Goal: Information Seeking & Learning: Learn about a topic

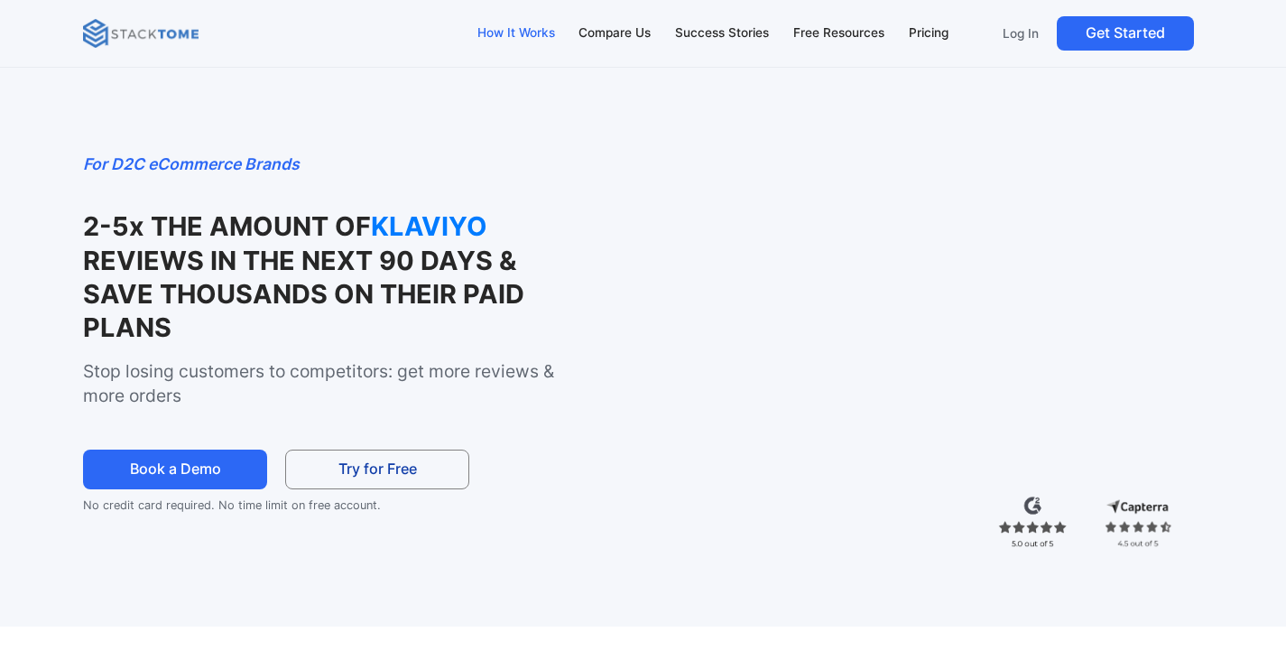
click at [549, 34] on div "How It Works" at bounding box center [516, 33] width 78 height 20
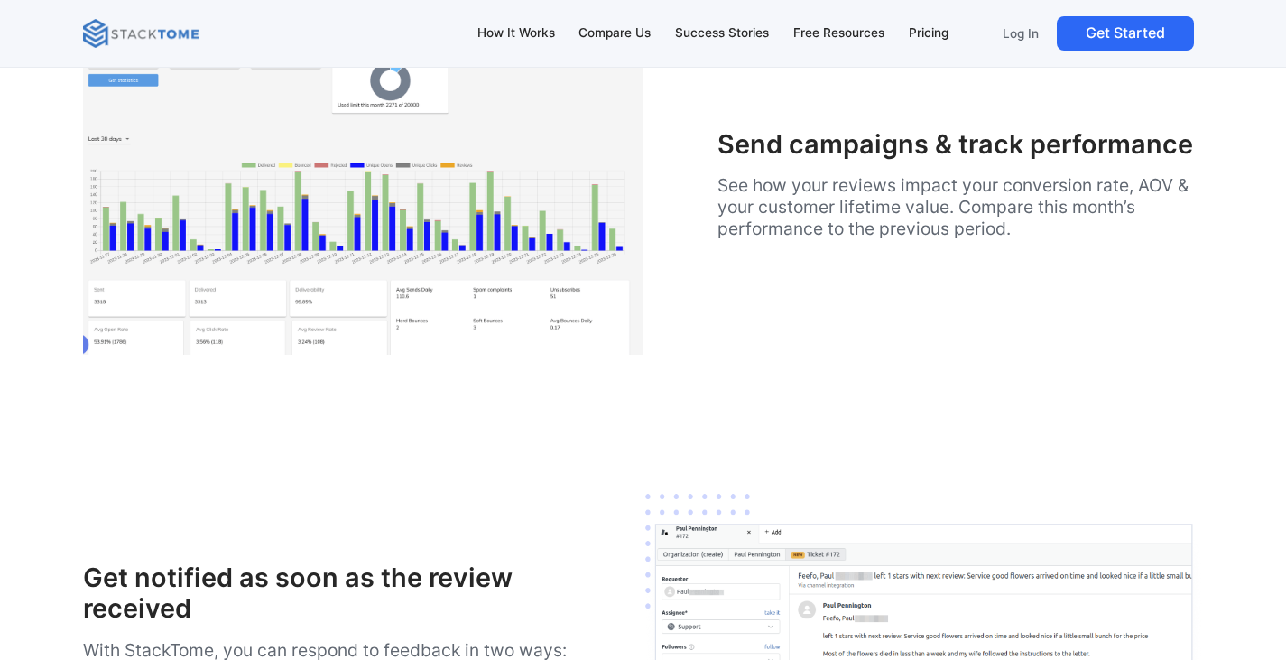
scroll to position [3594, 0]
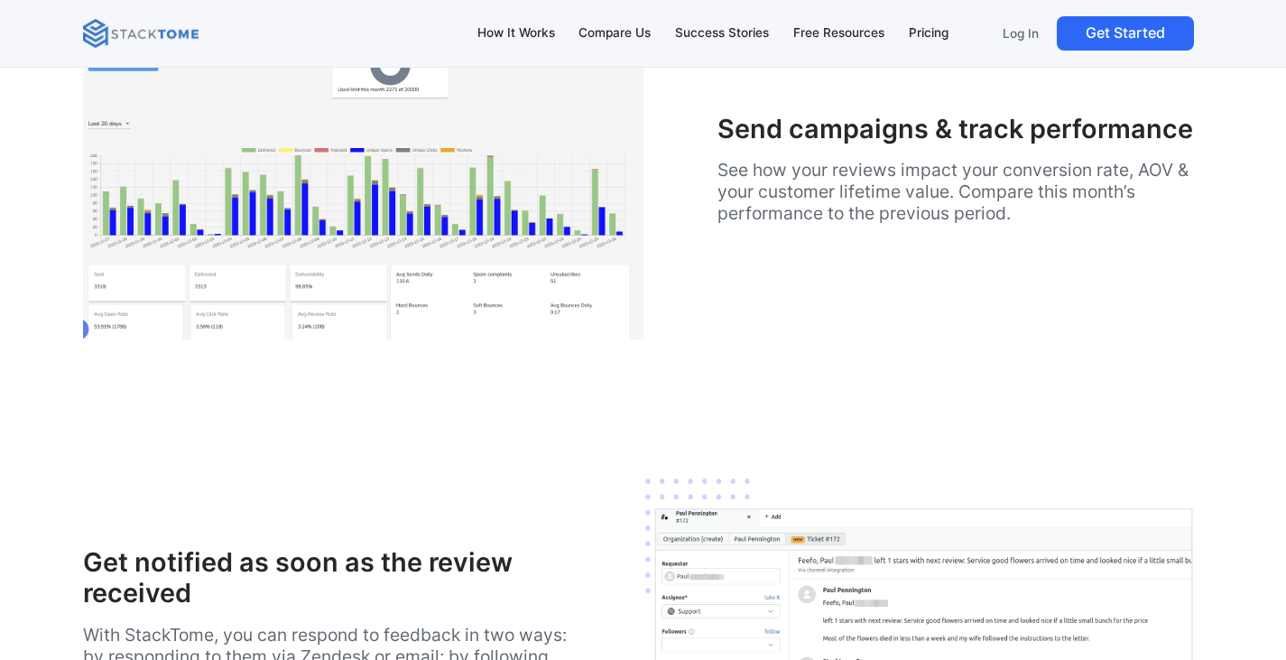
click at [805, 339] on div "Send campaigns & track performance See how your reviews impact your conversion …" at bounding box center [643, 173] width 1120 height 331
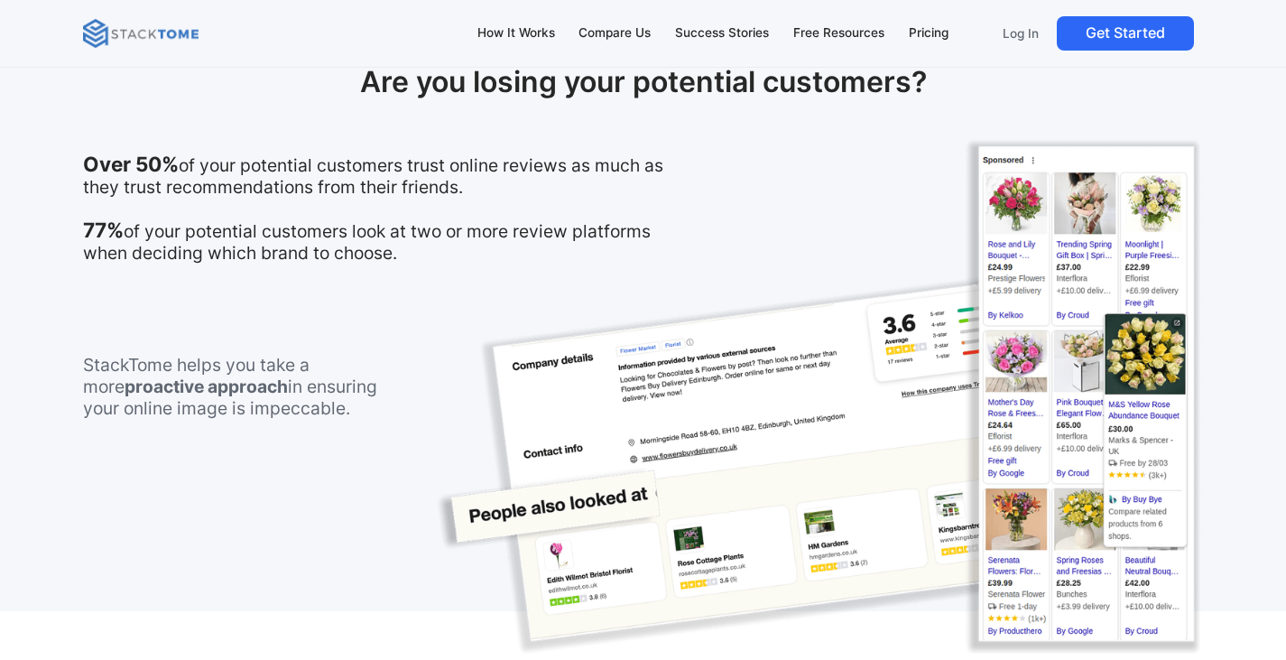
scroll to position [1075, 0]
click at [724, 362] on img at bounding box center [818, 395] width 769 height 519
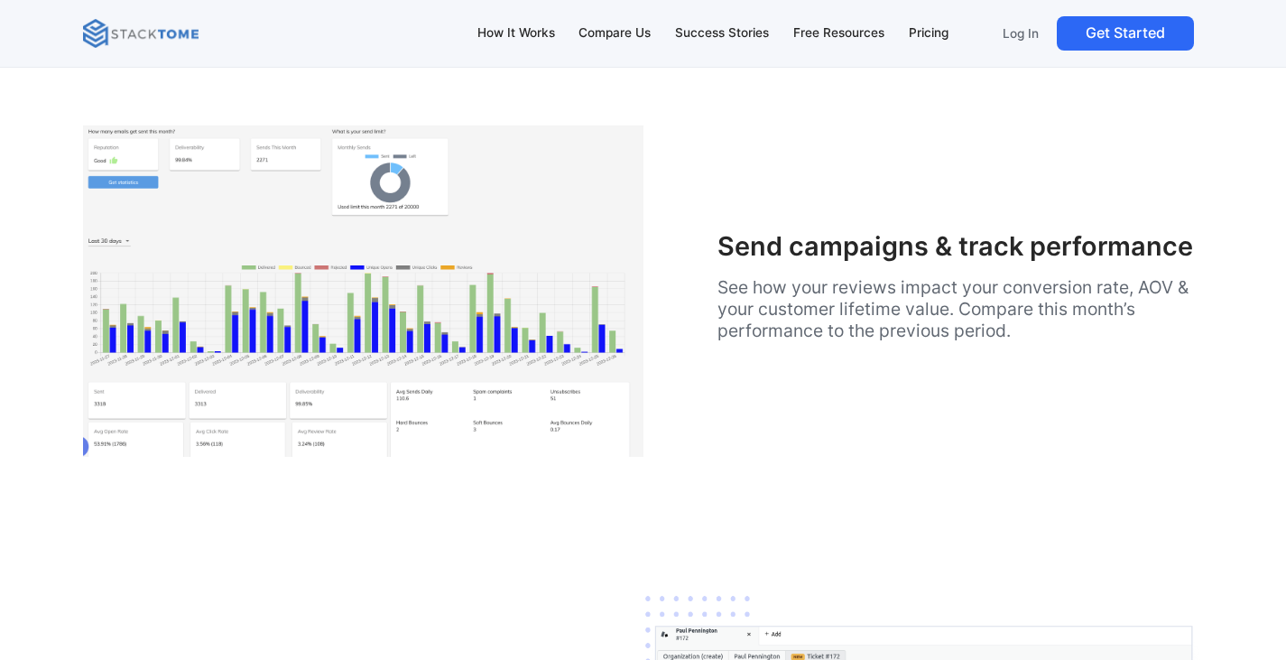
scroll to position [3471, 0]
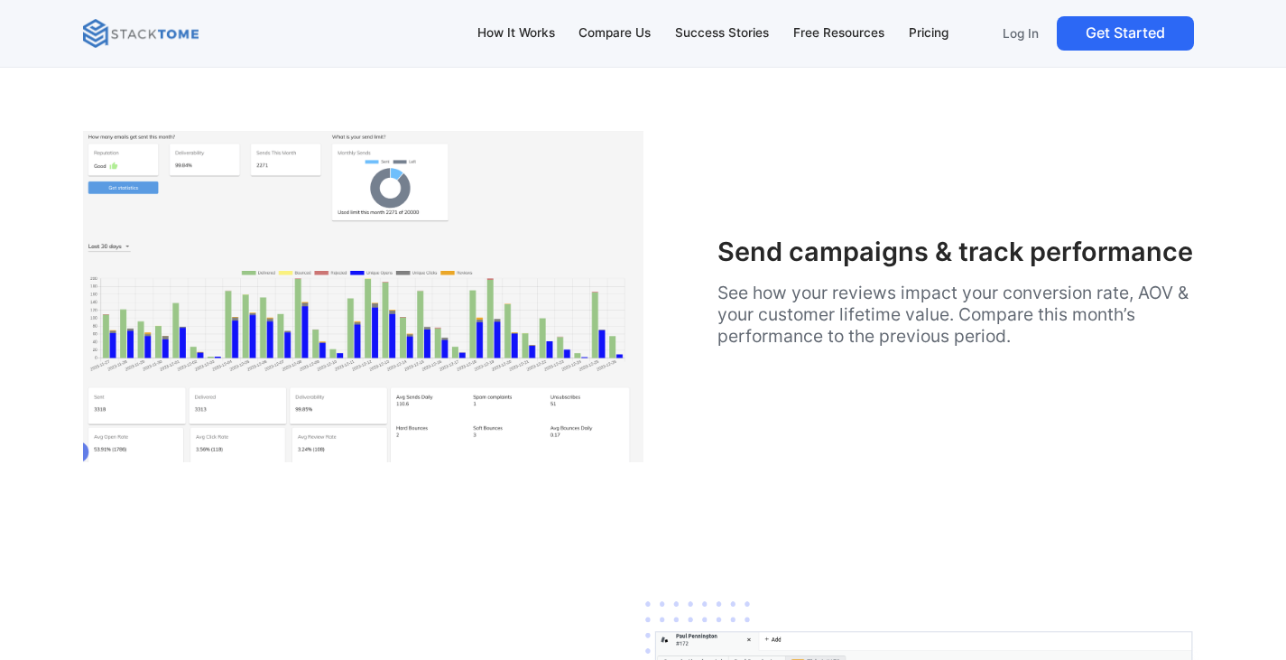
drag, startPoint x: 728, startPoint y: 482, endPoint x: 717, endPoint y: 517, distance: 37.1
click at [717, 462] on div "Send campaigns & track performance See how your reviews impact your conversion …" at bounding box center [643, 296] width 1120 height 331
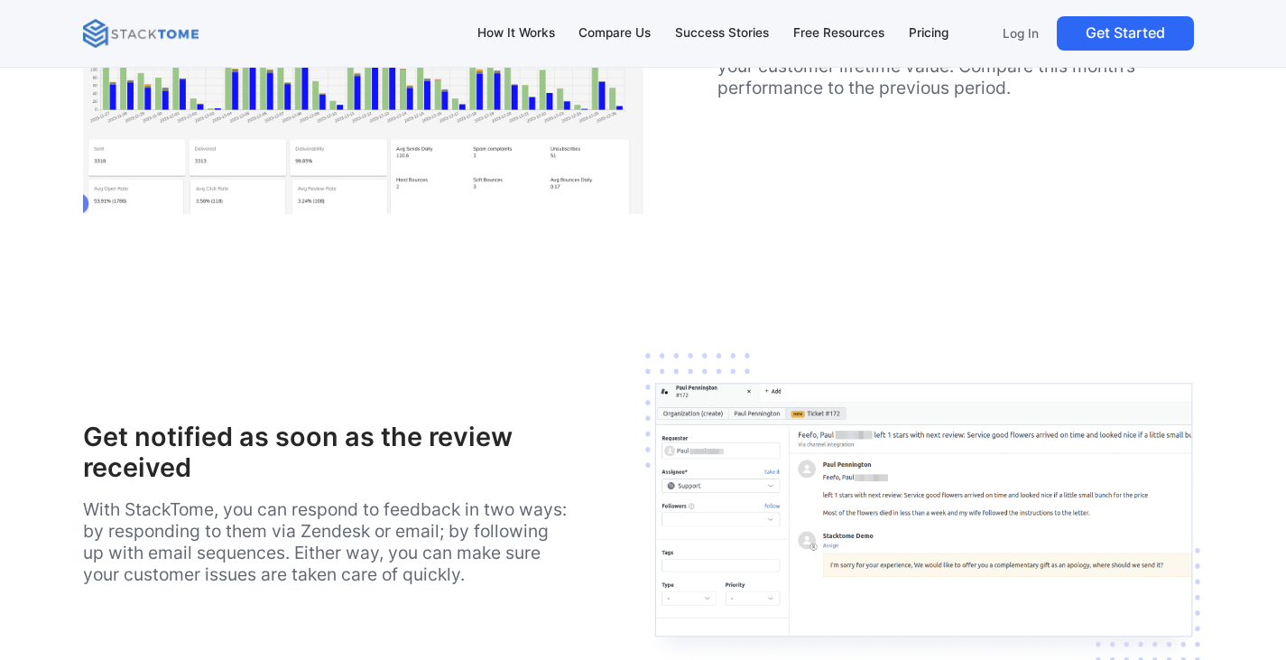
scroll to position [3749, 0]
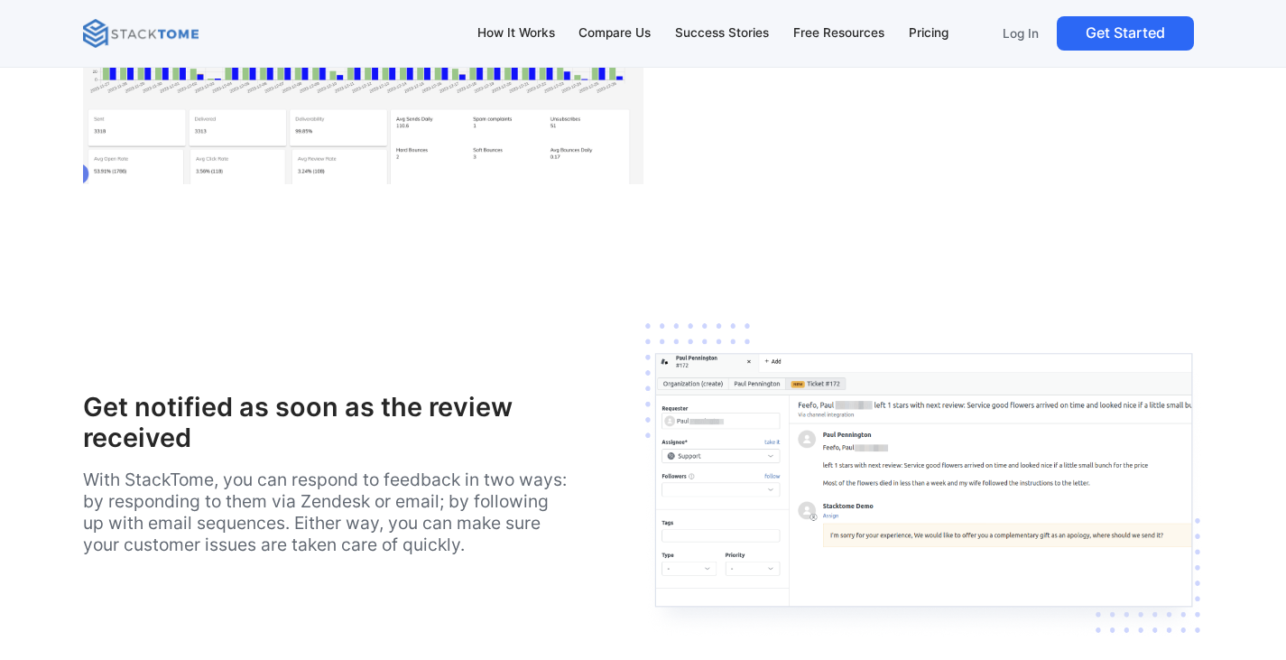
drag, startPoint x: 822, startPoint y: 377, endPoint x: 760, endPoint y: 496, distance: 134.4
click at [760, 496] on img at bounding box center [923, 477] width 560 height 461
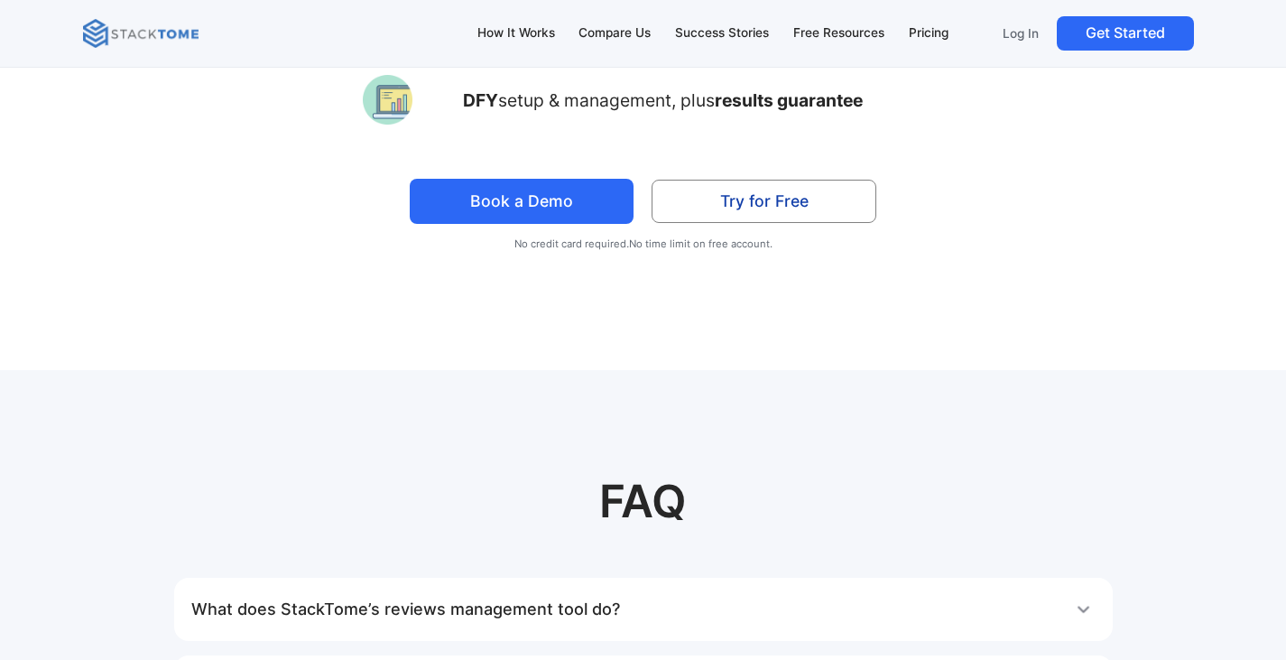
scroll to position [8983, 0]
drag, startPoint x: 879, startPoint y: 387, endPoint x: 950, endPoint y: 511, distance: 142.7
click at [950, 254] on p "No credit card required . No time limit on free account." at bounding box center [643, 243] width 1120 height 22
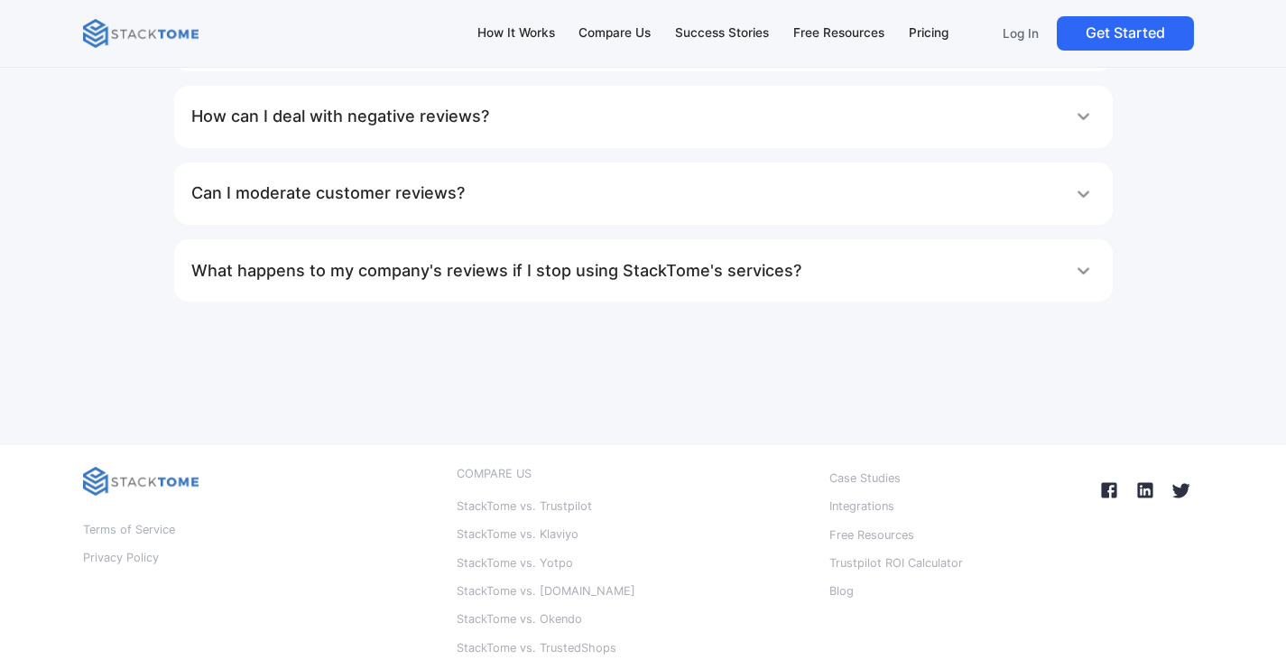
scroll to position [9971, 0]
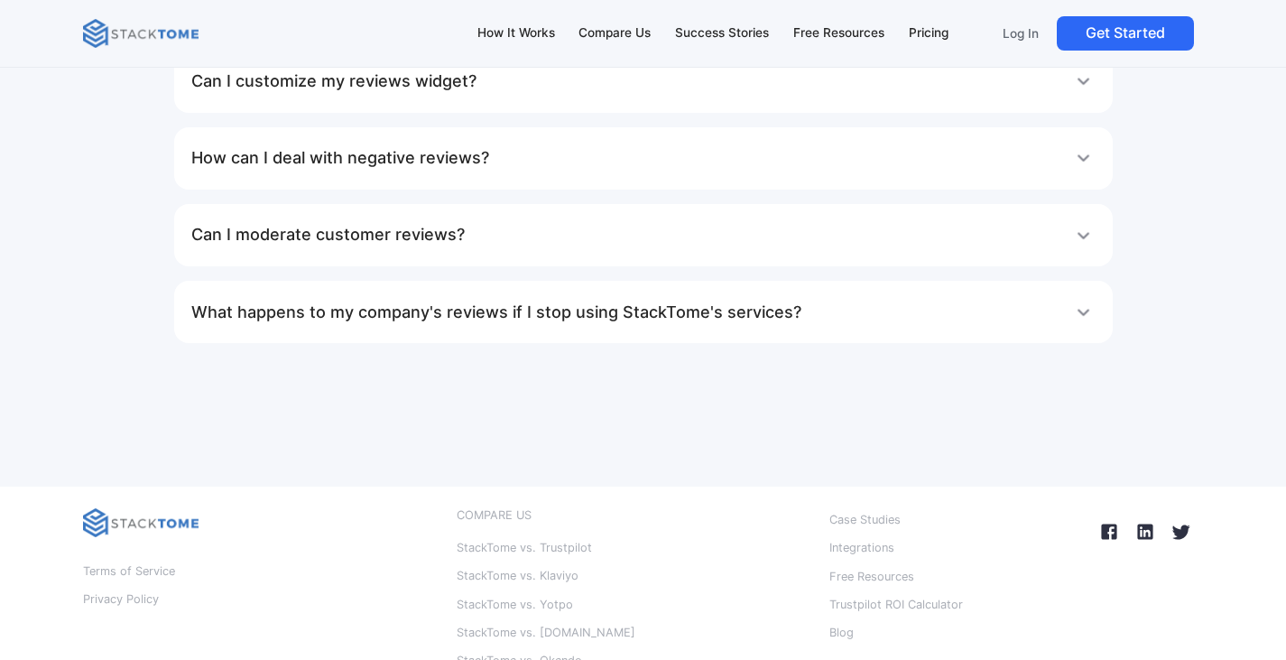
click at [354, 99] on h1 "Can I customize my reviews widget?" at bounding box center [333, 81] width 285 height 36
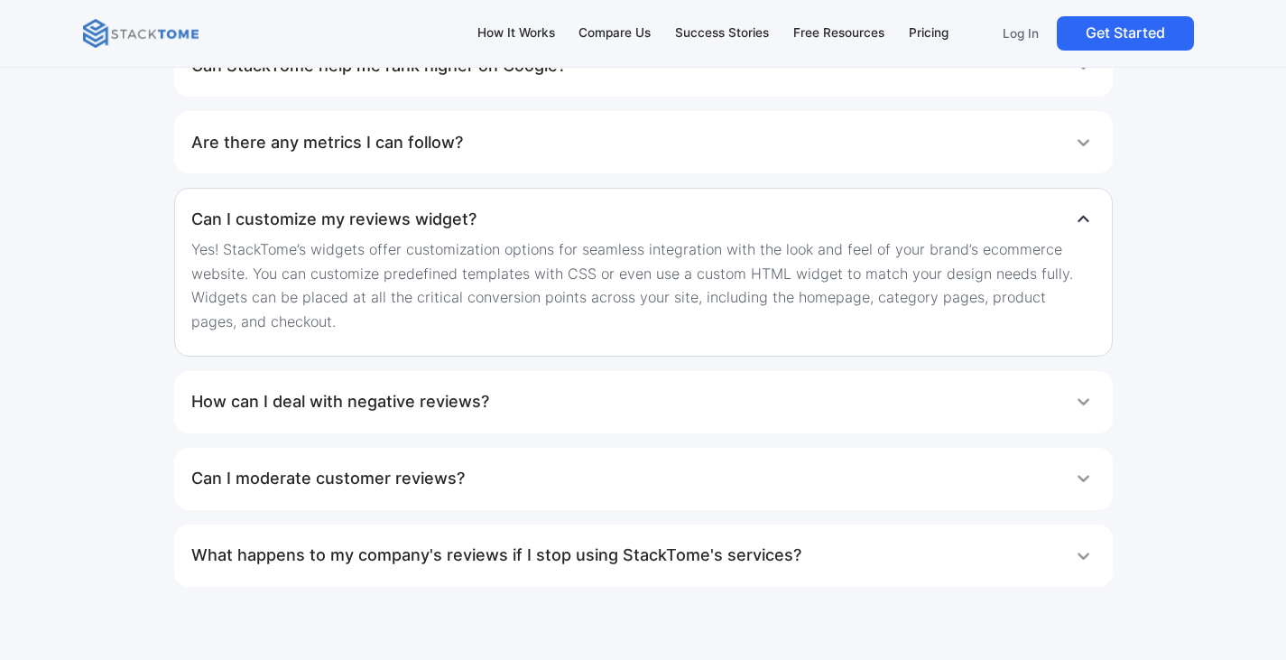
scroll to position [9831, 0]
click at [442, 163] on h1 "Are there any metrics I can follow?" at bounding box center [327, 145] width 272 height 36
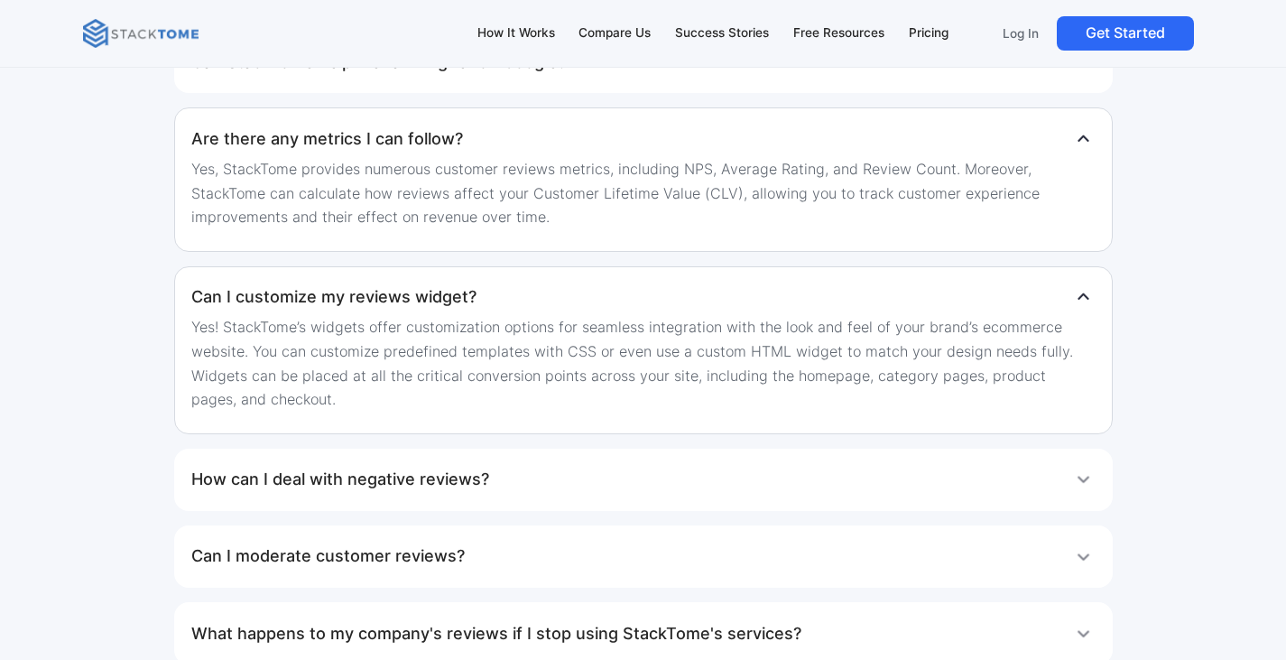
scroll to position [9832, 0]
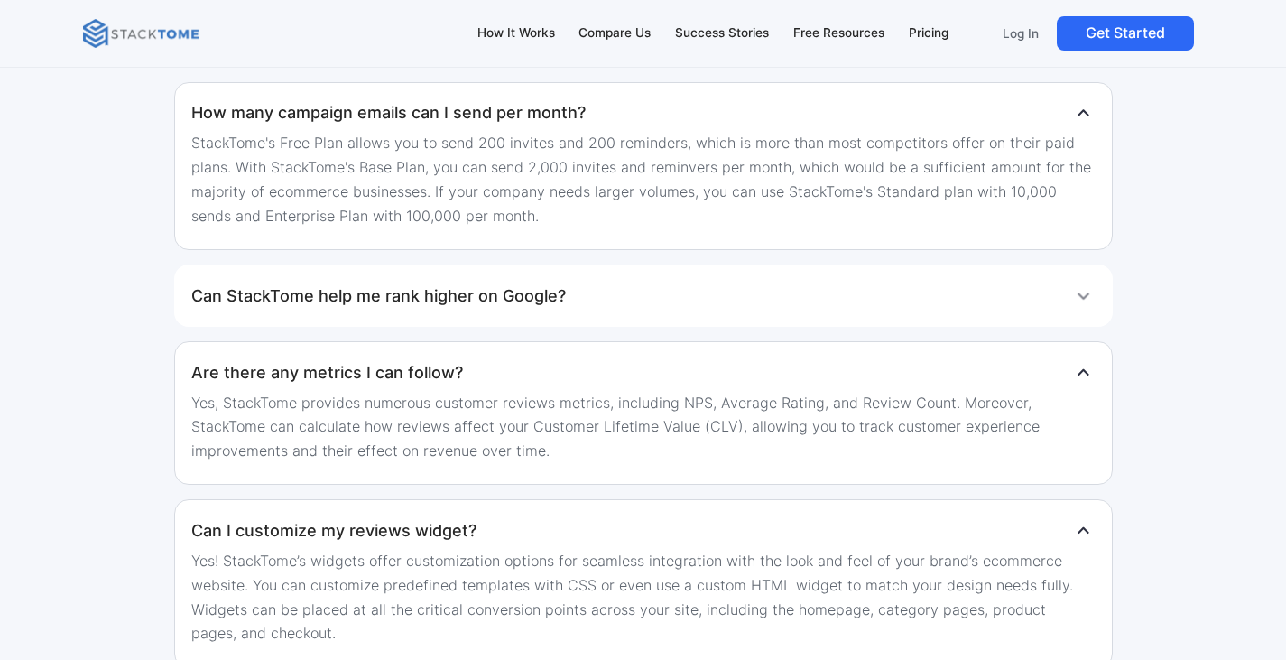
scroll to position [9707, 0]
click at [736, 229] on p "StackTome's Free Plan allows you to send 200 invites and 200 reminders, which i…" at bounding box center [642, 181] width 903 height 97
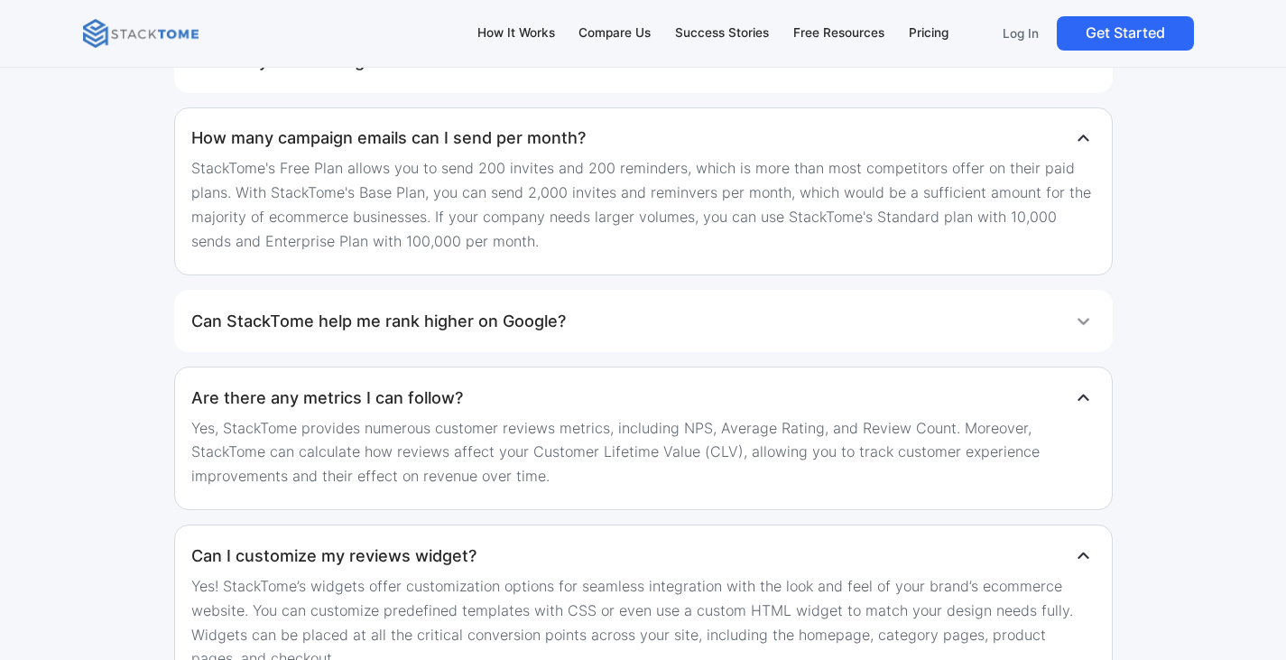
scroll to position [9689, 0]
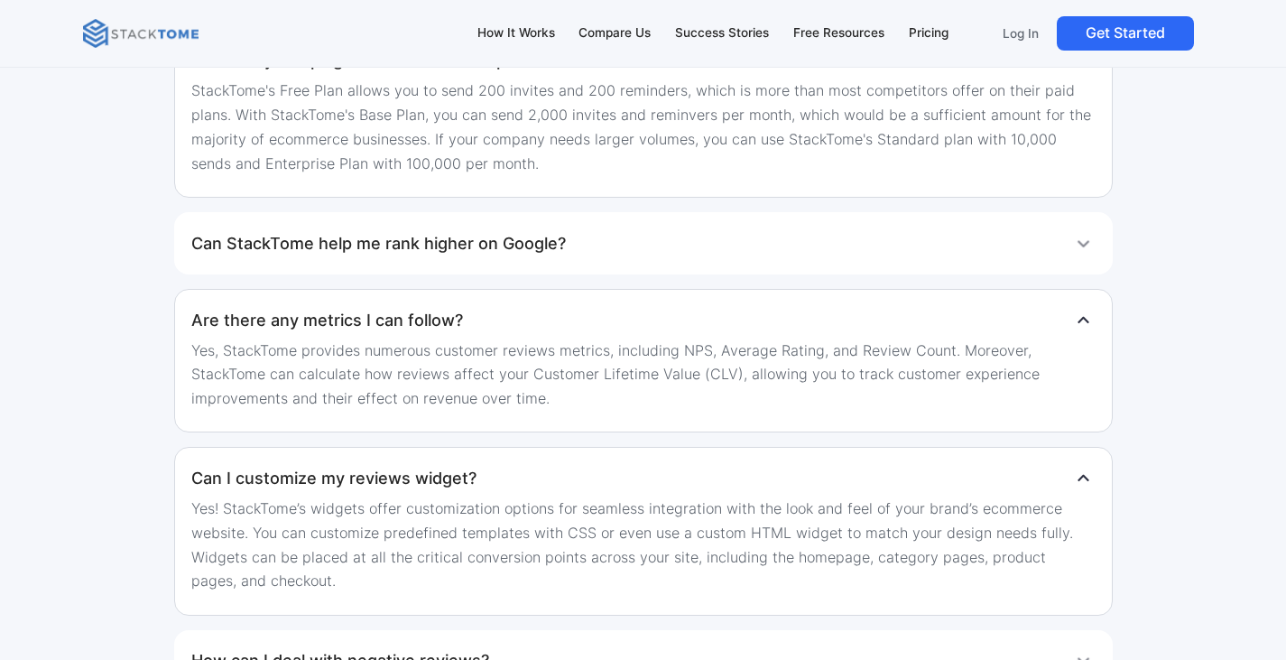
scroll to position [9799, 0]
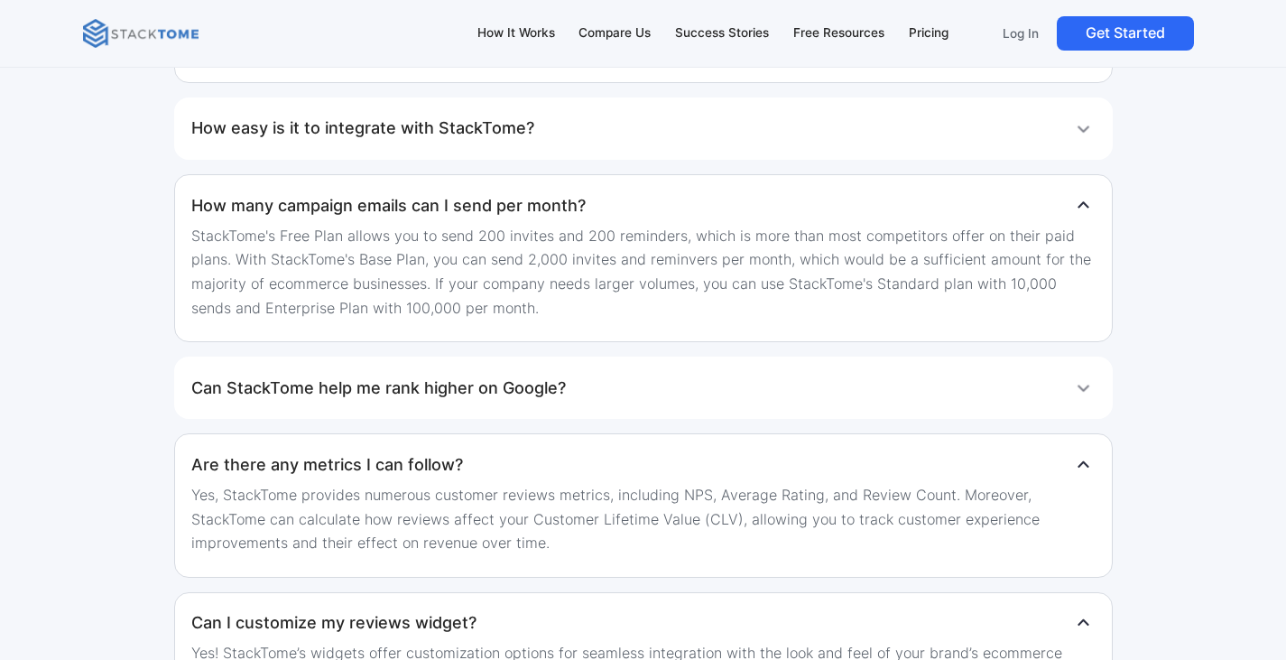
scroll to position [9895, 0]
click at [426, 145] on h1 "How easy is it to integrate with StackTome?" at bounding box center [362, 127] width 343 height 36
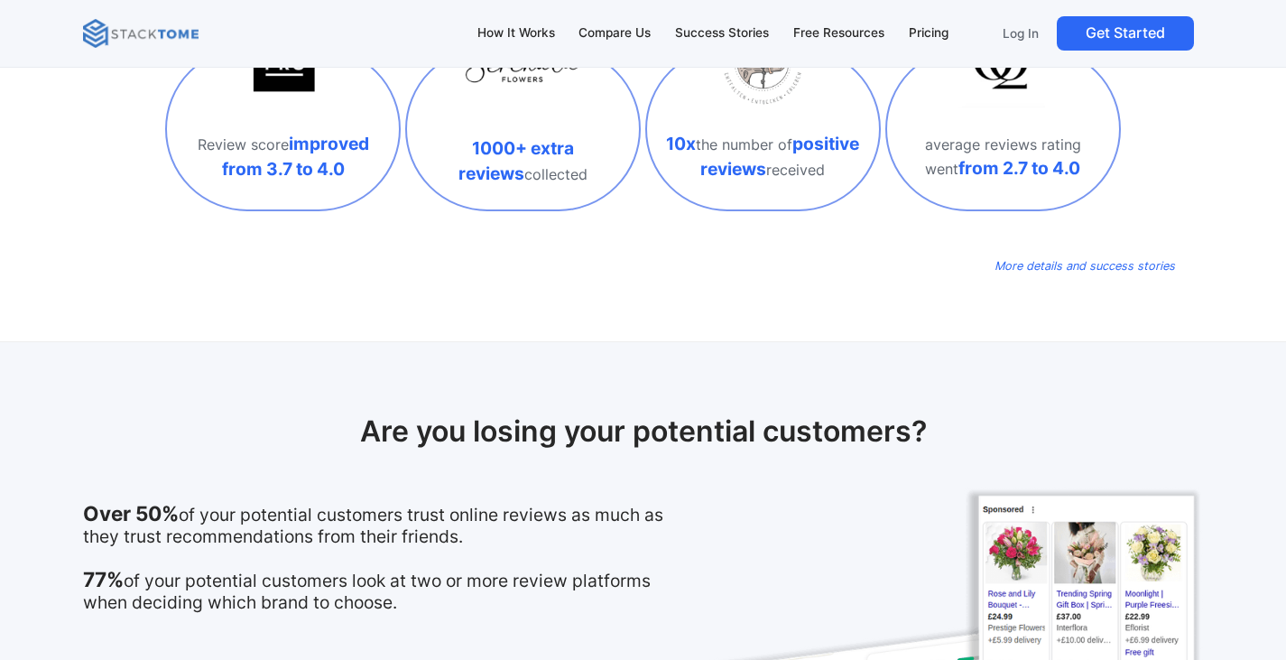
scroll to position [724, 0]
drag, startPoint x: 558, startPoint y: 541, endPoint x: 627, endPoint y: 275, distance: 274.3
click at [627, 275] on div "IN JUST 30 DAYS OF USING STACKTOME Review score improved from 3.7 to 4.0 1000+ …" at bounding box center [643, 122] width 1064 height 311
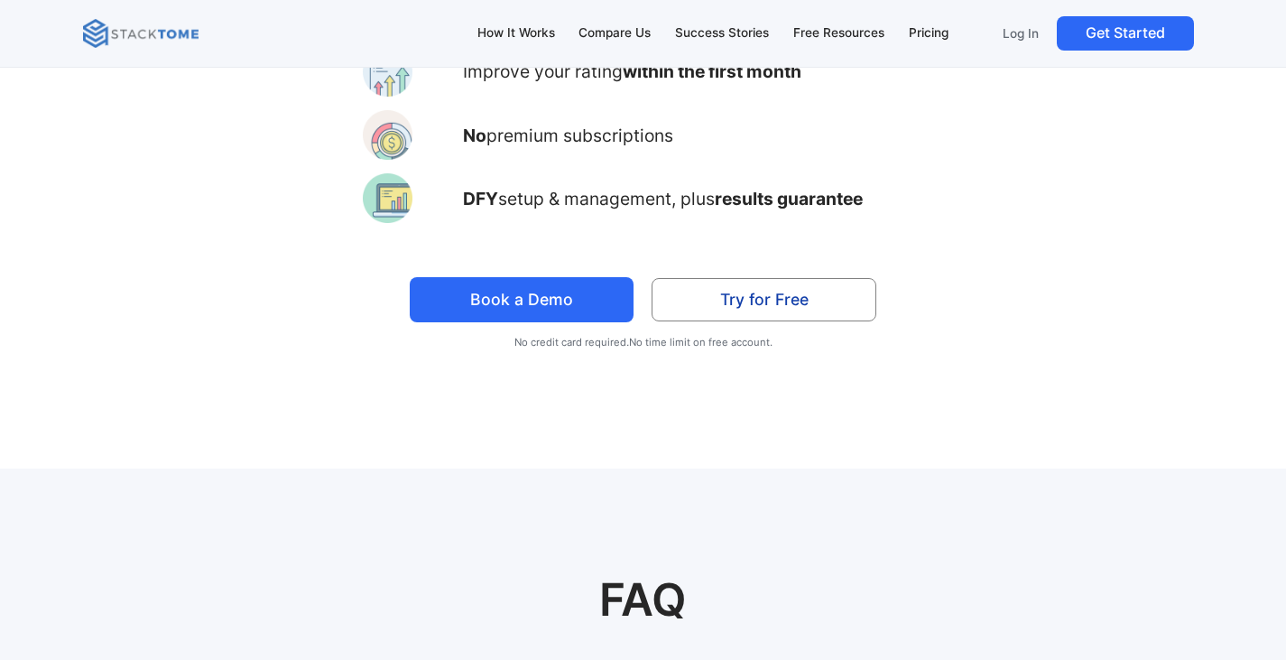
scroll to position [8880, 0]
